Goal: Register for event/course

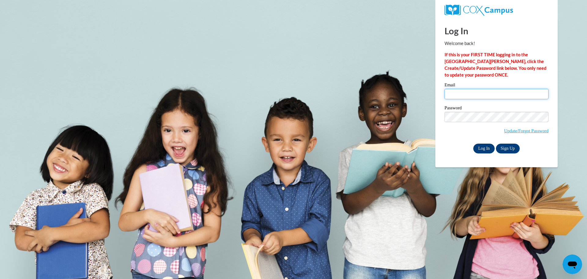
type input "jkoepp@kewaskumschools.org"
click at [479, 146] on input "Log In" at bounding box center [483, 148] width 21 height 10
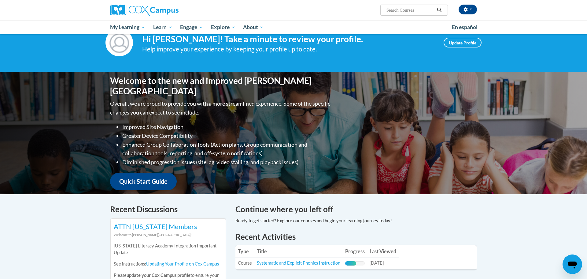
scroll to position [25, 0]
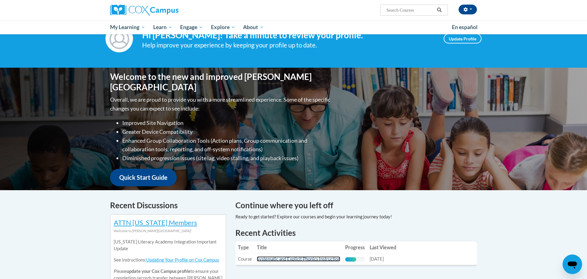
click at [298, 259] on link "Systematic and Explicit Phonics Instruction" at bounding box center [298, 258] width 83 height 5
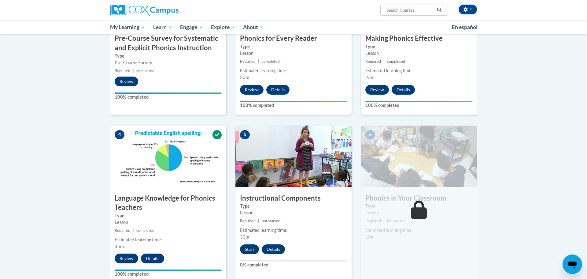
scroll to position [289, 0]
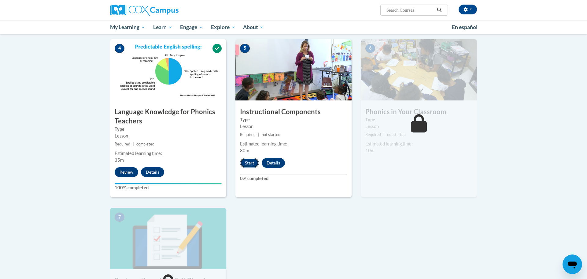
click at [248, 162] on button "Start" at bounding box center [249, 163] width 19 height 10
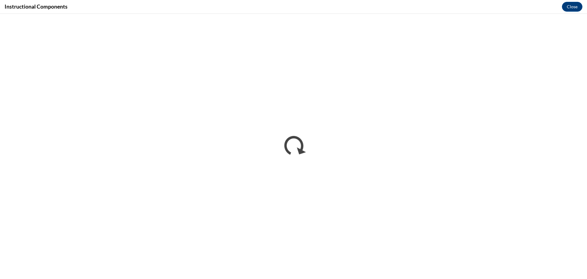
scroll to position [0, 0]
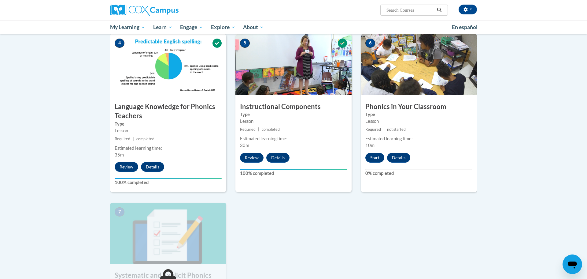
scroll to position [310, 0]
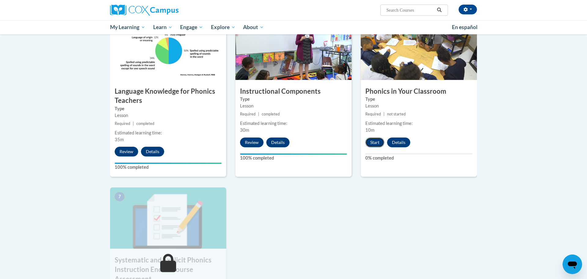
click at [370, 140] on button "Start" at bounding box center [374, 142] width 19 height 10
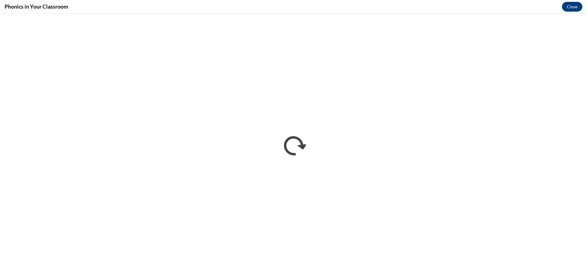
scroll to position [0, 0]
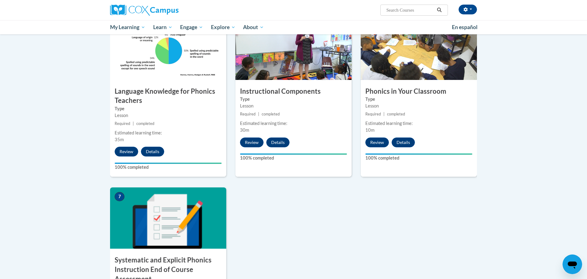
scroll to position [434, 0]
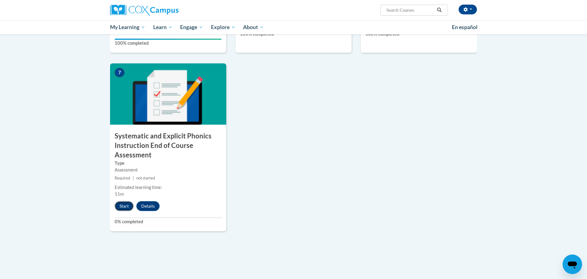
click at [122, 207] on button "Start" at bounding box center [124, 206] width 19 height 10
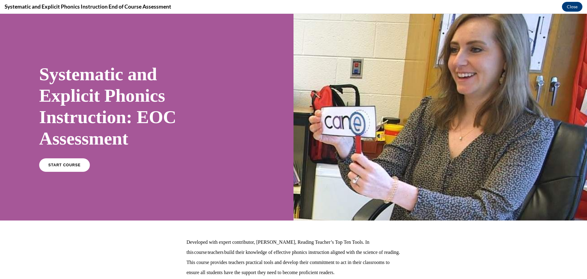
scroll to position [0, 0]
click at [72, 163] on span "START COURSE" at bounding box center [64, 165] width 34 height 5
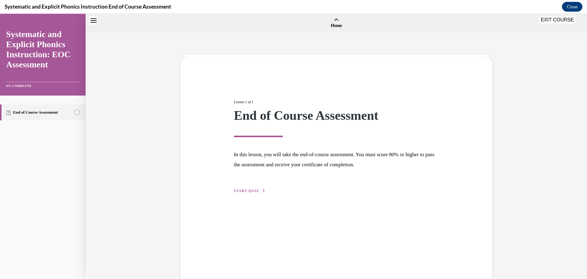
scroll to position [19, 0]
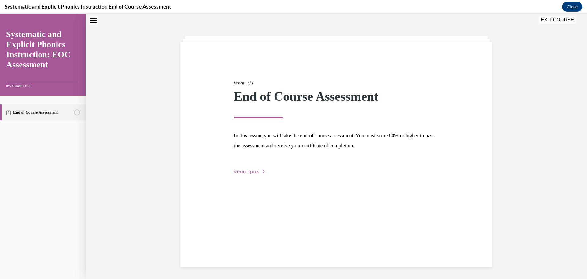
click at [260, 173] on button "START QUIZ" at bounding box center [250, 172] width 32 height 6
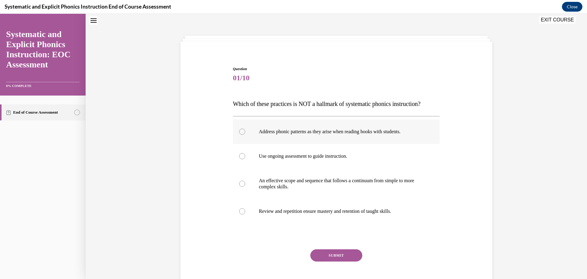
click at [270, 138] on div at bounding box center [336, 131] width 207 height 24
click at [328, 250] on button "SUBMIT" at bounding box center [336, 255] width 52 height 12
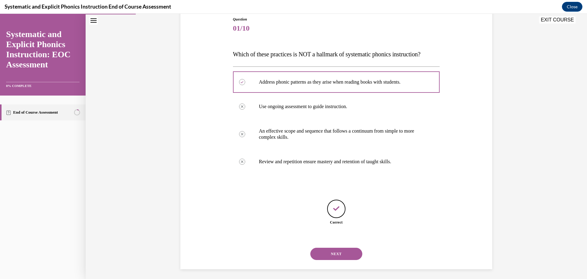
scroll to position [71, 0]
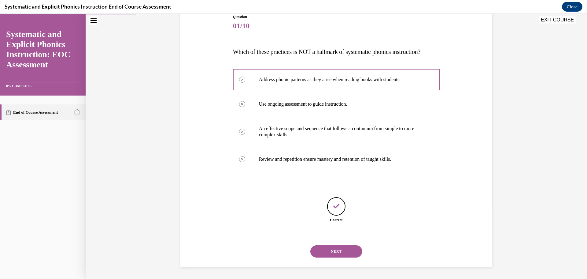
click at [351, 249] on button "NEXT" at bounding box center [336, 251] width 52 height 12
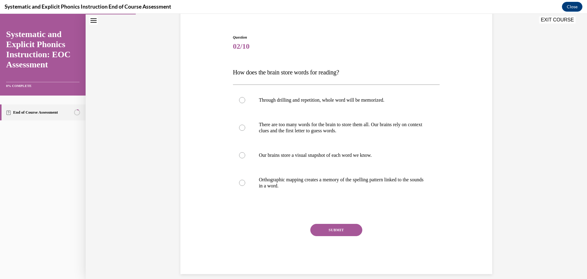
scroll to position [51, 0]
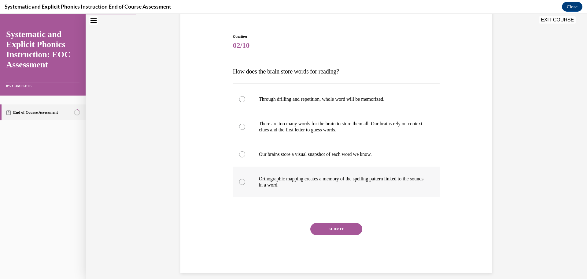
click at [363, 172] on div at bounding box center [336, 181] width 207 height 31
click at [346, 225] on button "SUBMIT" at bounding box center [336, 229] width 52 height 12
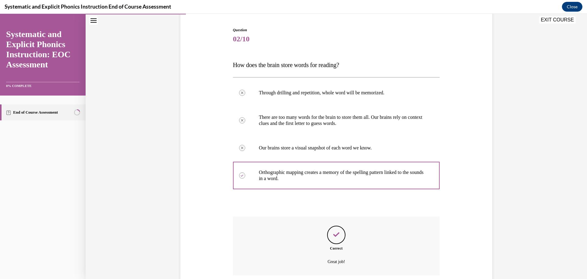
scroll to position [107, 0]
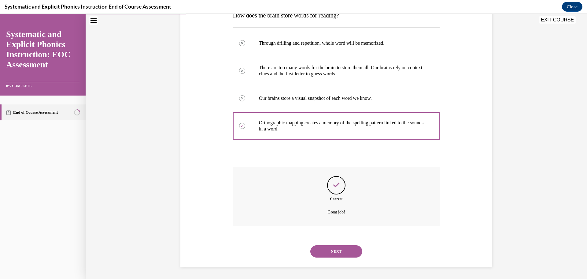
click at [347, 247] on button "NEXT" at bounding box center [336, 251] width 52 height 12
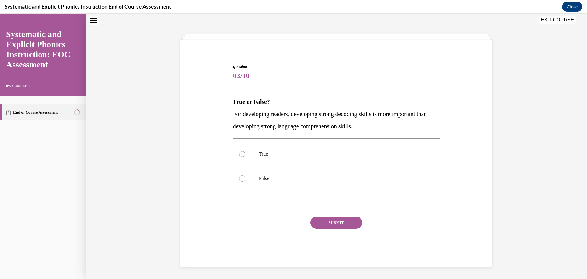
scroll to position [21, 0]
click at [267, 160] on div at bounding box center [336, 154] width 207 height 24
click at [340, 220] on button "SUBMIT" at bounding box center [336, 222] width 52 height 12
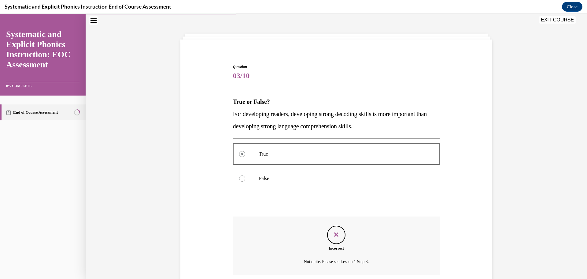
scroll to position [71, 0]
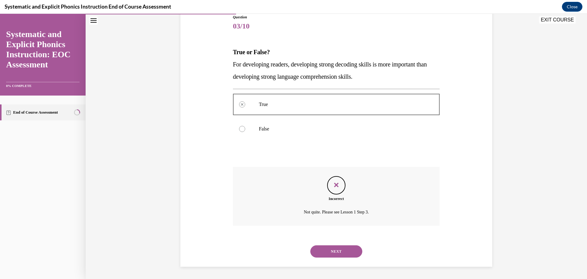
click at [332, 250] on button "NEXT" at bounding box center [336, 251] width 52 height 12
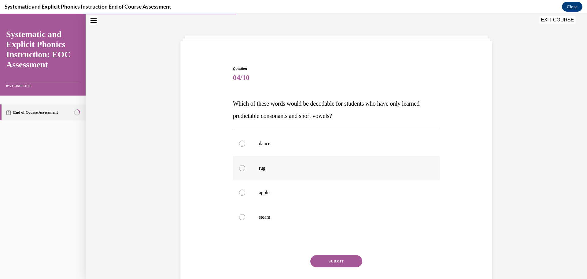
scroll to position [21, 0]
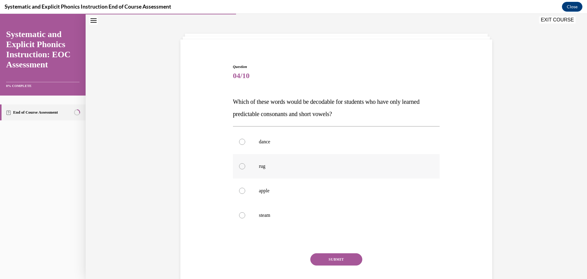
click at [304, 165] on p "rug" at bounding box center [342, 166] width 166 height 6
click at [346, 257] on button "SUBMIT" at bounding box center [336, 259] width 52 height 12
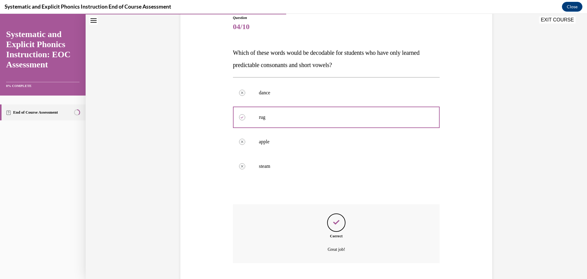
scroll to position [107, 0]
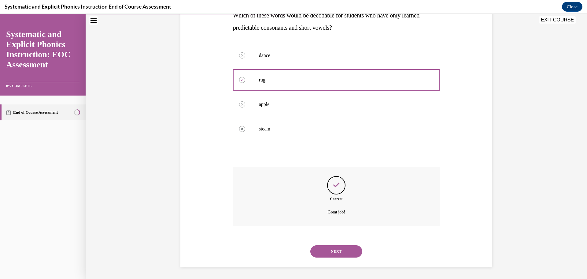
click at [346, 250] on button "NEXT" at bounding box center [336, 251] width 52 height 12
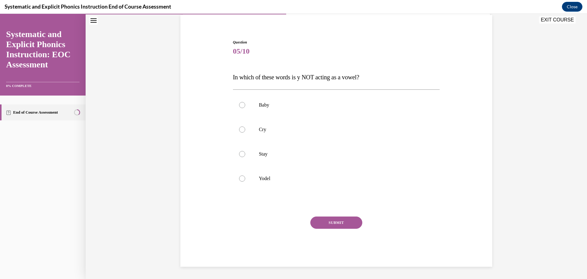
scroll to position [46, 0]
click at [261, 180] on p "Yodel" at bounding box center [342, 178] width 166 height 6
click at [316, 218] on button "SUBMIT" at bounding box center [336, 222] width 52 height 12
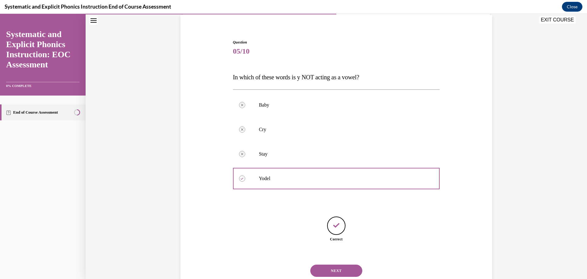
scroll to position [65, 0]
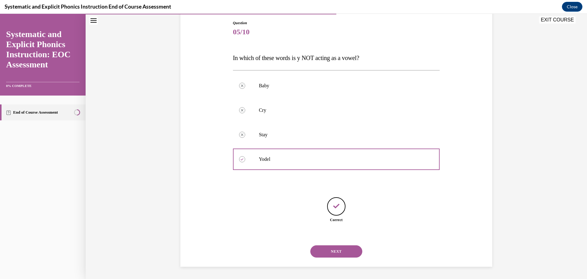
click at [328, 250] on button "NEXT" at bounding box center [336, 251] width 52 height 12
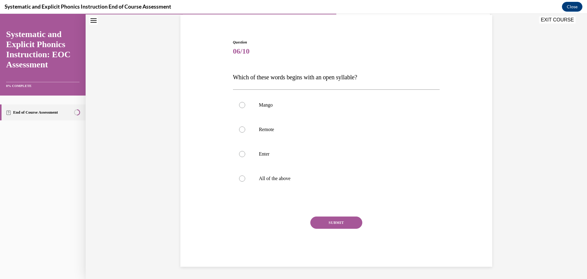
scroll to position [46, 0]
click at [262, 126] on p "Remote" at bounding box center [342, 129] width 166 height 6
click at [324, 217] on button "SUBMIT" at bounding box center [336, 222] width 52 height 12
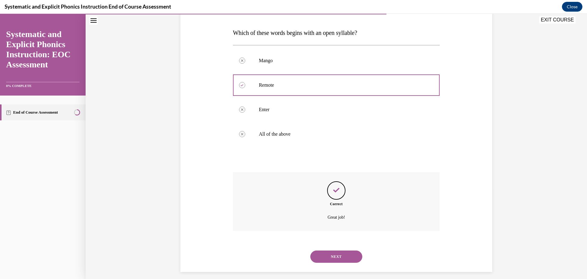
scroll to position [95, 0]
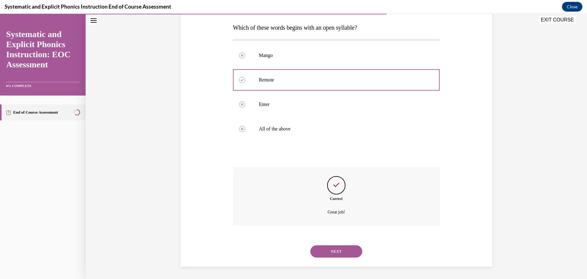
click at [343, 253] on button "NEXT" at bounding box center [336, 251] width 52 height 12
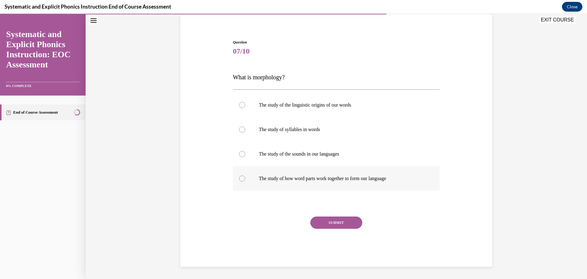
click at [418, 185] on div at bounding box center [336, 178] width 207 height 24
click at [322, 224] on button "SUBMIT" at bounding box center [336, 222] width 52 height 12
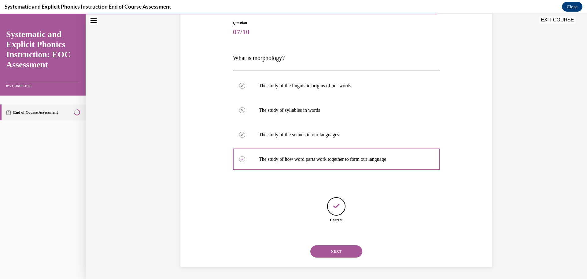
click at [323, 249] on button "NEXT" at bounding box center [336, 251] width 52 height 12
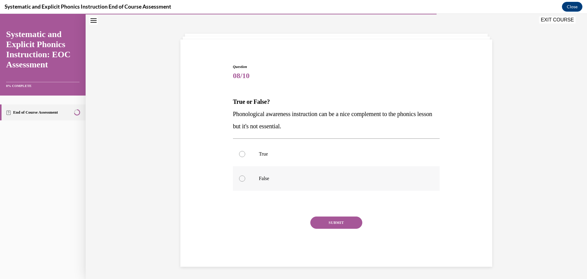
click at [316, 184] on div at bounding box center [336, 178] width 207 height 24
click at [340, 222] on button "SUBMIT" at bounding box center [336, 222] width 52 height 12
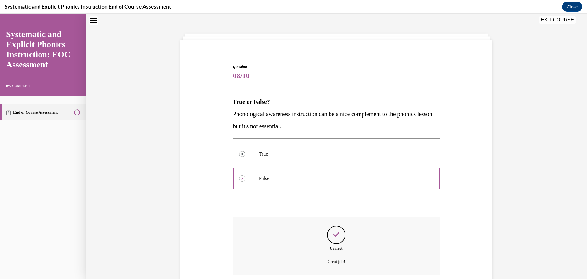
scroll to position [71, 0]
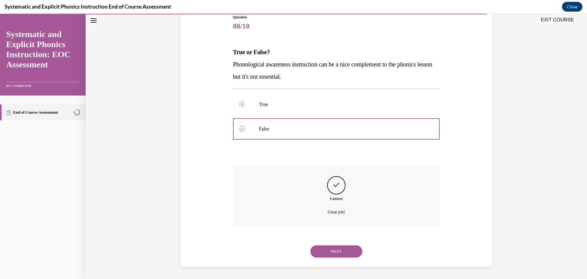
click at [342, 249] on button "NEXT" at bounding box center [336, 251] width 52 height 12
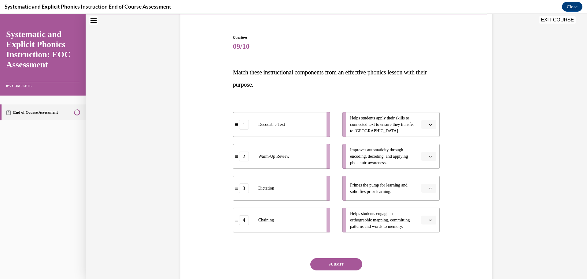
scroll to position [54, 0]
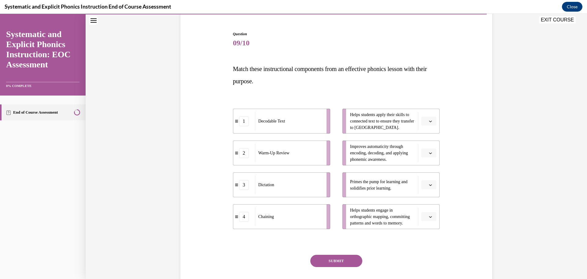
click at [427, 120] on button "button" at bounding box center [428, 120] width 15 height 9
click at [425, 145] on span "1" at bounding box center [426, 146] width 2 height 5
click at [429, 186] on icon "button" at bounding box center [430, 184] width 3 height 3
click at [426, 222] on span "2" at bounding box center [426, 222] width 2 height 5
click at [427, 153] on span "Please select an option" at bounding box center [426, 153] width 2 height 6
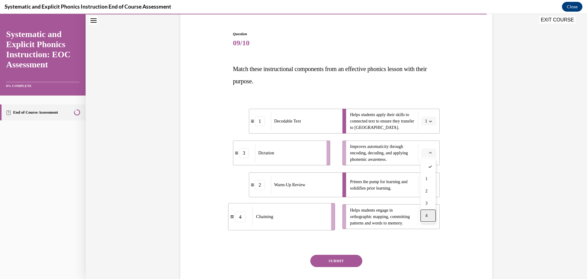
click at [427, 215] on span "4" at bounding box center [426, 215] width 2 height 5
click at [427, 216] on button "button" at bounding box center [428, 216] width 15 height 9
click at [428, 190] on div "3" at bounding box center [427, 190] width 15 height 12
click at [431, 213] on button "3" at bounding box center [428, 216] width 15 height 9
click at [424, 204] on span "4" at bounding box center [425, 202] width 2 height 5
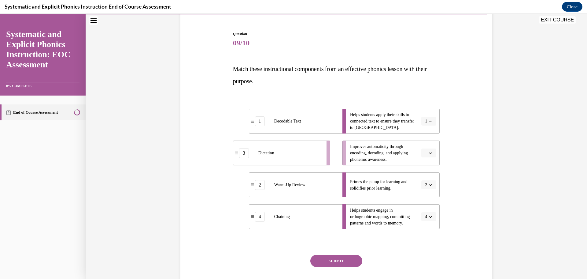
click at [428, 150] on button "button" at bounding box center [428, 152] width 15 height 9
click at [427, 201] on span "3" at bounding box center [426, 203] width 2 height 5
click at [339, 264] on button "SUBMIT" at bounding box center [336, 260] width 52 height 12
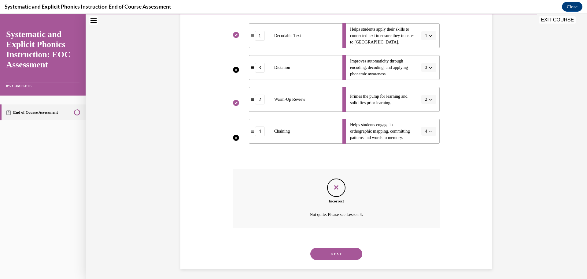
scroll to position [142, 0]
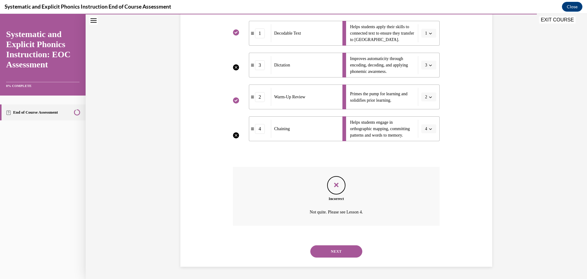
click at [331, 248] on button "NEXT" at bounding box center [336, 251] width 52 height 12
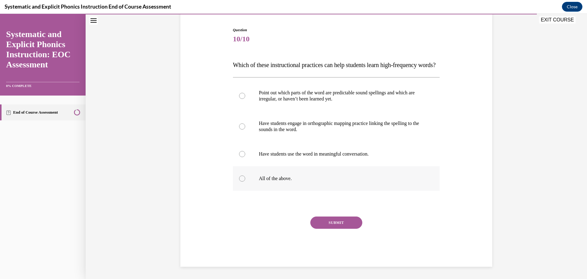
click at [267, 176] on div at bounding box center [336, 178] width 207 height 24
click at [349, 222] on button "SUBMIT" at bounding box center [336, 222] width 52 height 12
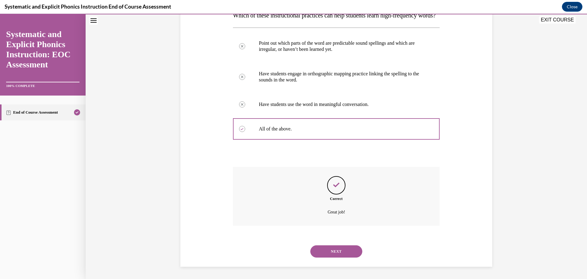
scroll to position [120, 0]
click at [348, 248] on button "NEXT" at bounding box center [336, 251] width 52 height 12
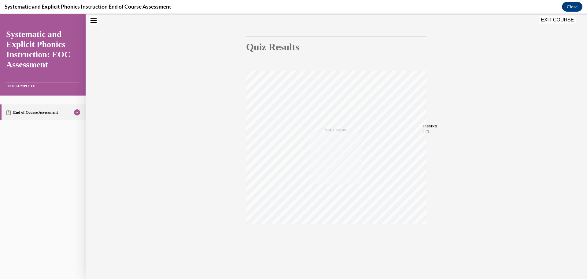
scroll to position [49, 0]
click at [558, 23] on button "EXIT COURSE" at bounding box center [557, 19] width 37 height 7
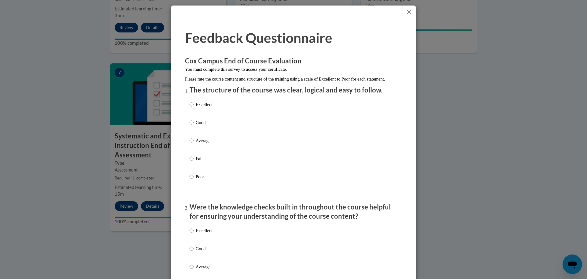
click at [410, 8] on button "Close" at bounding box center [409, 12] width 8 height 8
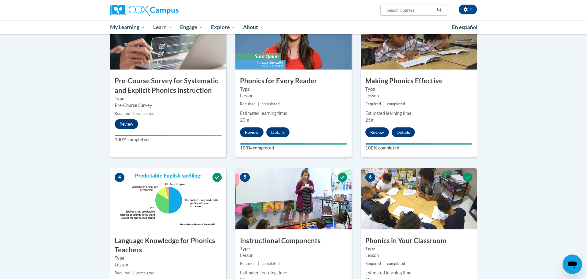
scroll to position [0, 0]
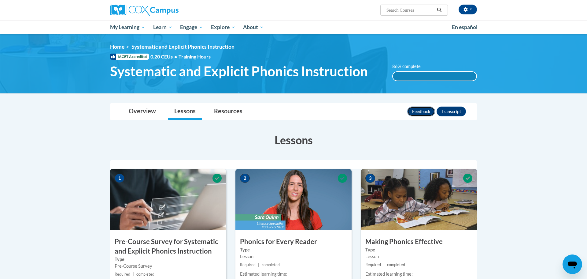
click at [418, 108] on button "Feedback" at bounding box center [421, 111] width 28 height 10
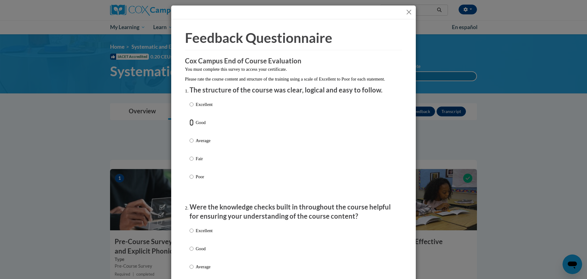
click at [190, 126] on input "Good" at bounding box center [192, 122] width 4 height 7
radio input "true"
click at [194, 254] on label "Good" at bounding box center [201, 253] width 23 height 17
click at [194, 252] on input "Good" at bounding box center [192, 248] width 4 height 7
radio input "true"
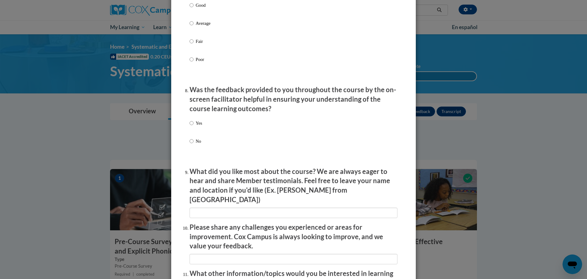
scroll to position [992, 0]
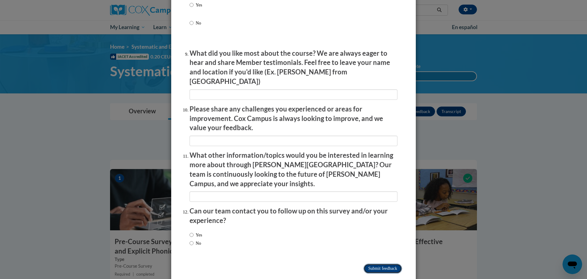
click at [379, 263] on input "Submit feedback" at bounding box center [383, 268] width 39 height 10
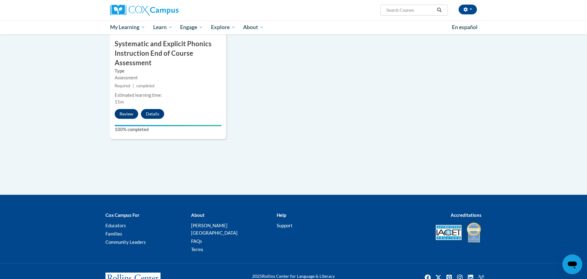
scroll to position [543, 0]
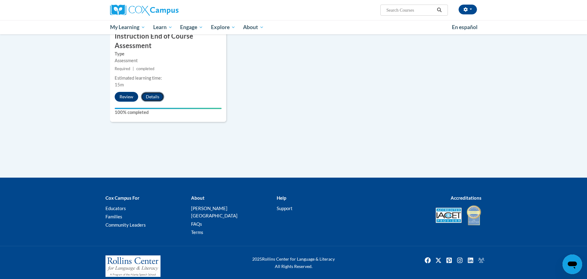
click at [150, 98] on button "Details" at bounding box center [152, 97] width 23 height 10
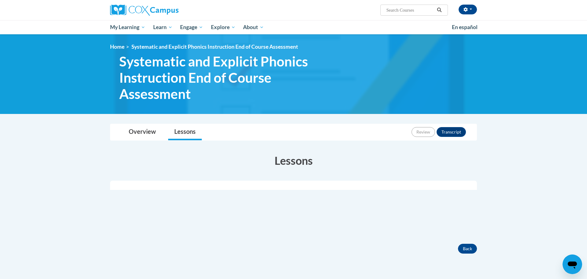
scroll to position [112, 0]
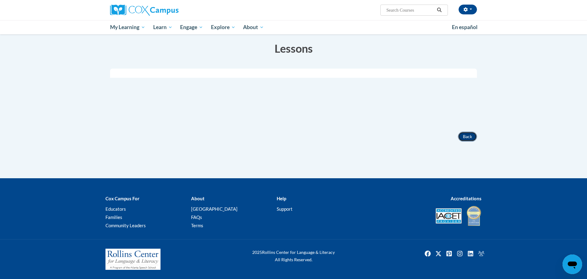
click at [470, 132] on button "Back" at bounding box center [467, 136] width 19 height 10
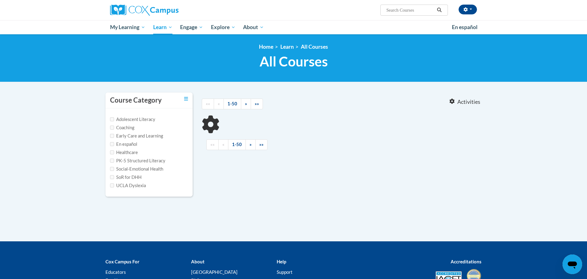
type input "meaningful read alouds"
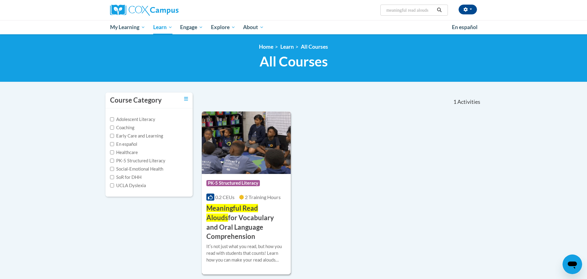
click at [249, 168] on img at bounding box center [246, 142] width 89 height 62
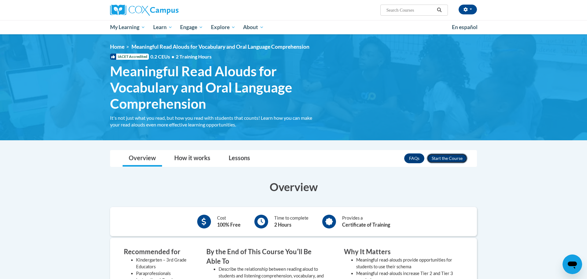
click at [452, 160] on button "Enroll" at bounding box center [447, 158] width 41 height 10
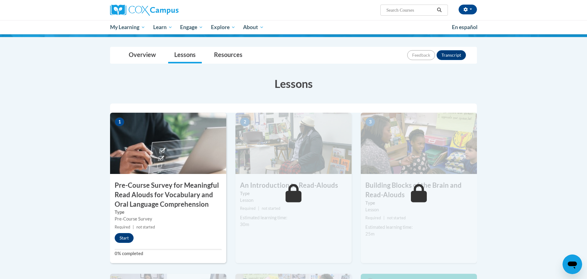
scroll to position [140, 0]
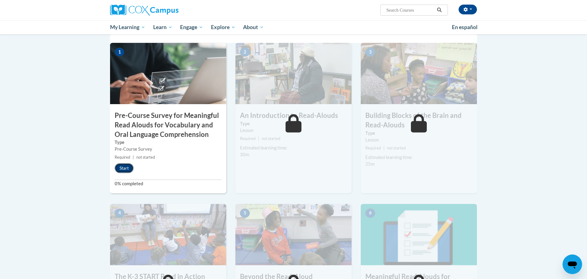
click at [120, 167] on button "Start" at bounding box center [124, 168] width 19 height 10
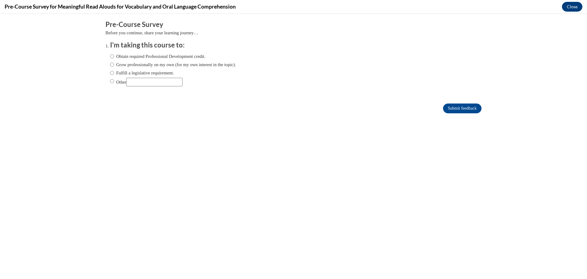
scroll to position [0, 0]
click at [111, 74] on input "Fulfill a legislative requirement." at bounding box center [112, 72] width 4 height 7
radio input "true"
click at [471, 106] on input "Submit feedback" at bounding box center [462, 108] width 39 height 10
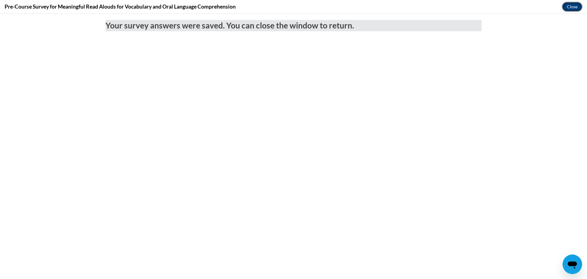
click at [570, 3] on button "Close" at bounding box center [572, 7] width 20 height 10
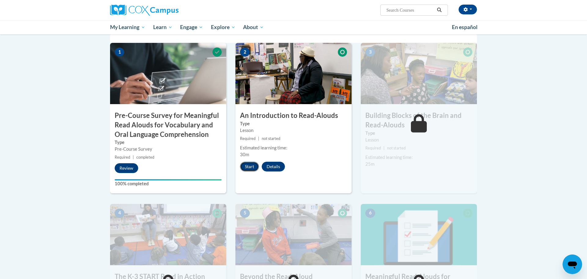
click at [250, 170] on button "Start" at bounding box center [249, 166] width 19 height 10
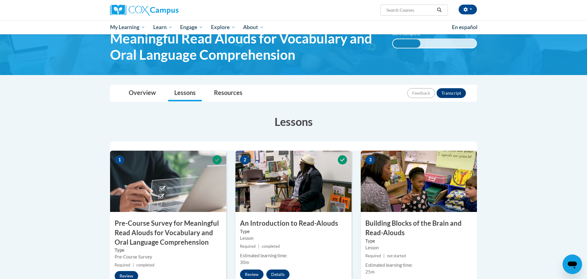
scroll to position [97, 0]
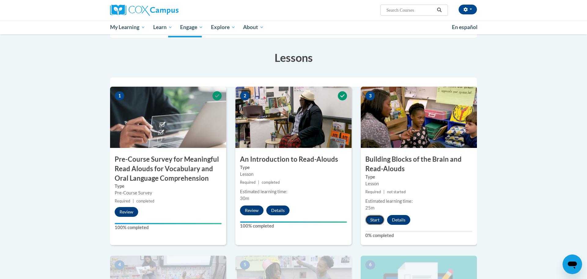
click at [374, 222] on button "Start" at bounding box center [374, 220] width 19 height 10
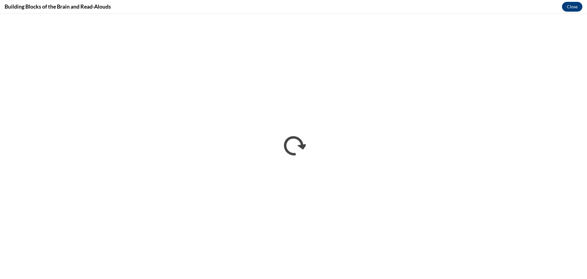
scroll to position [0, 0]
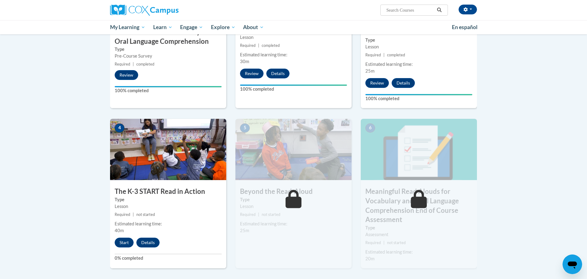
scroll to position [236, 0]
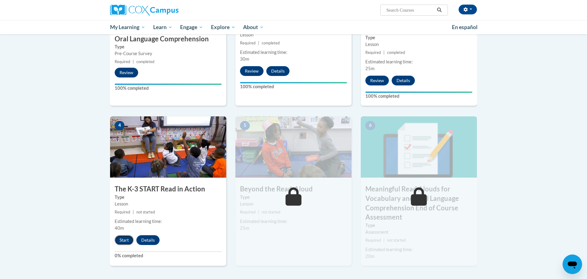
click at [125, 236] on button "Start" at bounding box center [124, 240] width 19 height 10
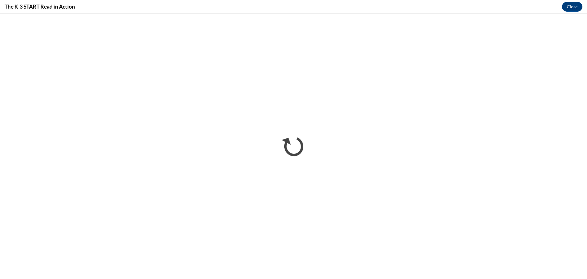
scroll to position [0, 0]
